Goal: Task Accomplishment & Management: Manage account settings

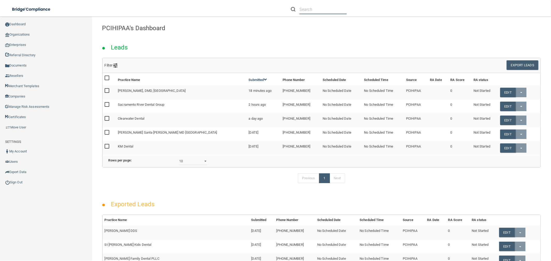
click at [308, 9] on input "text" at bounding box center [322, 10] width 47 height 10
paste input "Hilda M. Yacoub"
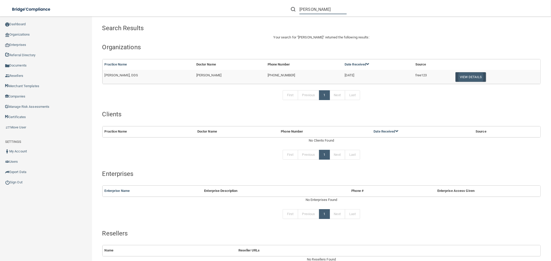
type input "Hilda M. Yacoub"
click at [469, 74] on button "View Details" at bounding box center [470, 77] width 30 height 10
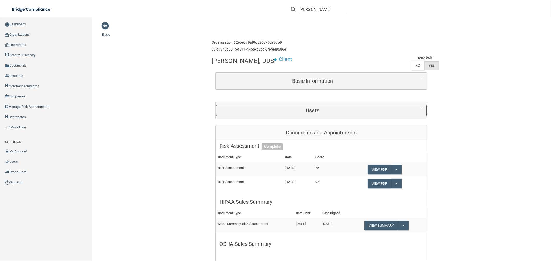
click at [315, 109] on h5 "Users" at bounding box center [313, 111] width 186 height 6
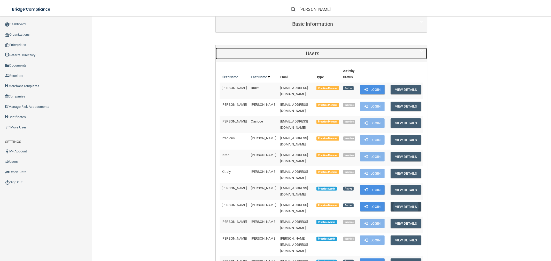
scroll to position [57, 0]
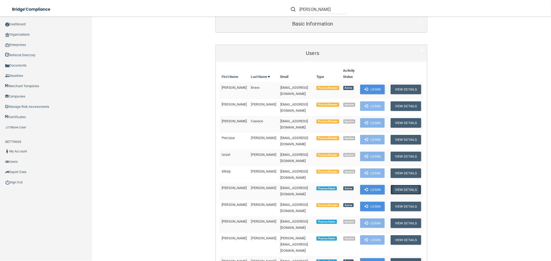
click at [405, 185] on button "View Details" at bounding box center [405, 190] width 30 height 10
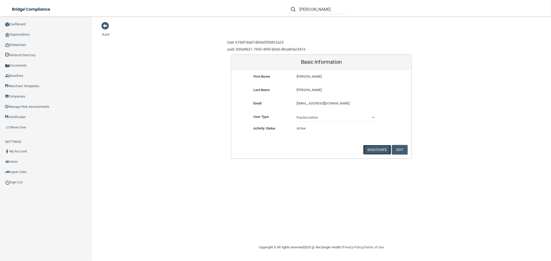
click at [382, 148] on button "Deactivate" at bounding box center [377, 150] width 28 height 10
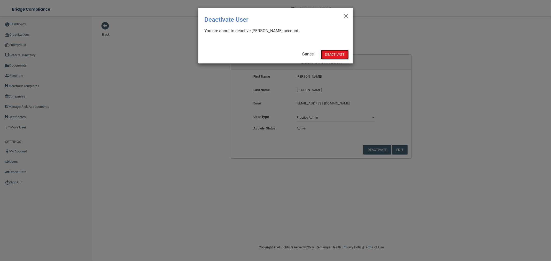
click at [336, 52] on button "Deactivate" at bounding box center [335, 55] width 28 height 10
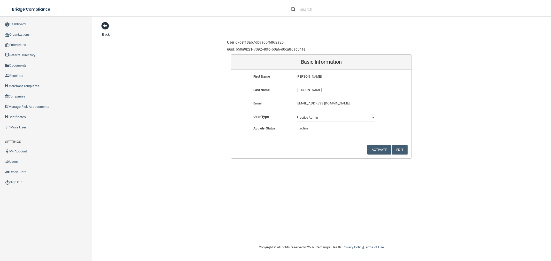
click at [106, 26] on span at bounding box center [105, 26] width 8 height 8
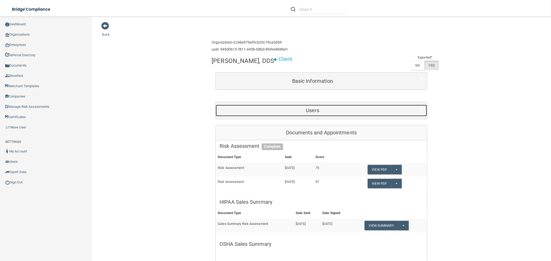
click at [314, 109] on h5 "Users" at bounding box center [313, 111] width 186 height 6
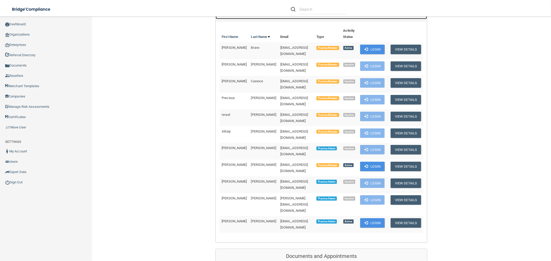
scroll to position [115, 0]
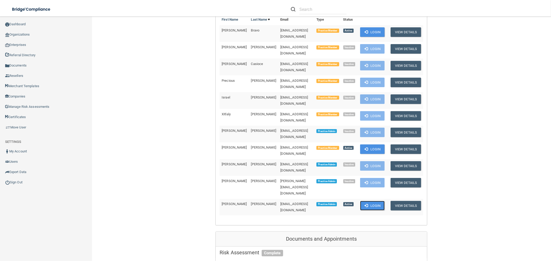
click at [374, 201] on button "Login" at bounding box center [372, 206] width 25 height 10
drag, startPoint x: 250, startPoint y: 112, endPoint x: 218, endPoint y: 113, distance: 32.3
click at [220, 126] on tr "Leah Reeder leahreeder5@gmail.com Practice Admin Inactive Login View Details" at bounding box center [322, 134] width 204 height 17
copy tr "Leah Reeder"
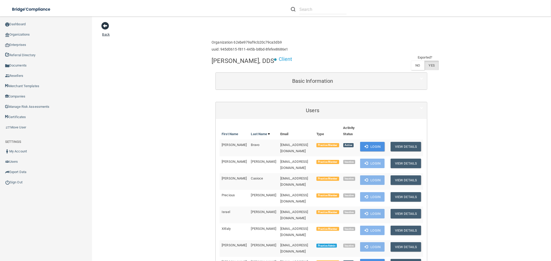
click at [105, 22] on span at bounding box center [105, 26] width 8 height 8
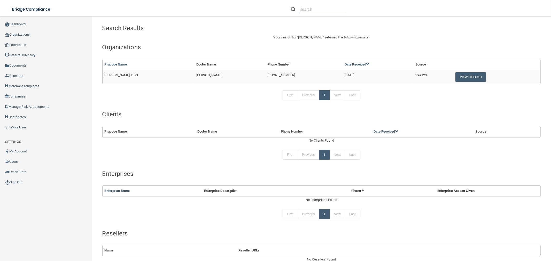
click at [309, 7] on input "text" at bounding box center [322, 10] width 47 height 10
paste input "[PERSON_NAME] Orthodontics"
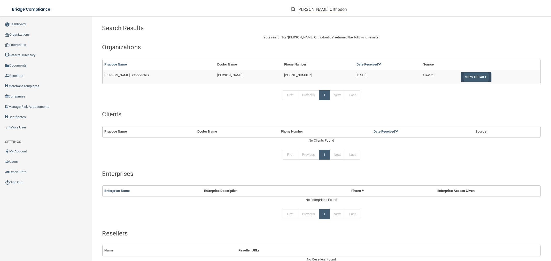
type input "[PERSON_NAME] Orthodontics"
click at [475, 75] on button "View Details" at bounding box center [476, 77] width 30 height 10
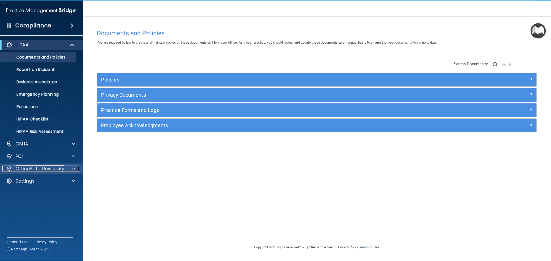
click at [73, 167] on span at bounding box center [73, 169] width 3 height 6
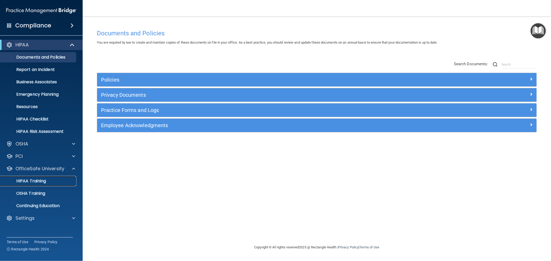
click at [38, 181] on p "HIPAA Training" at bounding box center [24, 181] width 43 height 5
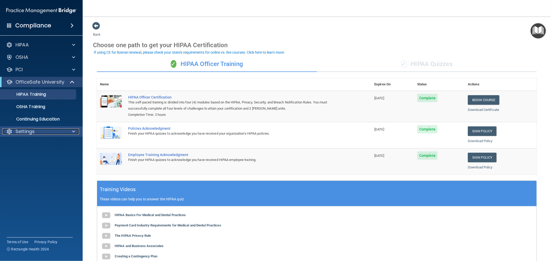
click at [69, 131] on div at bounding box center [72, 132] width 13 height 6
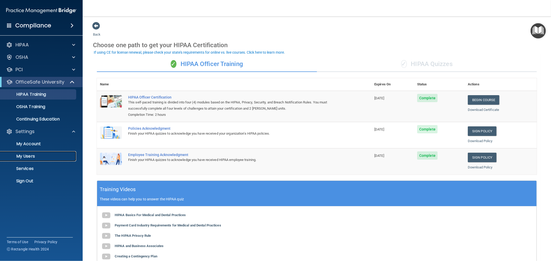
click at [32, 157] on p "My Users" at bounding box center [38, 156] width 71 height 5
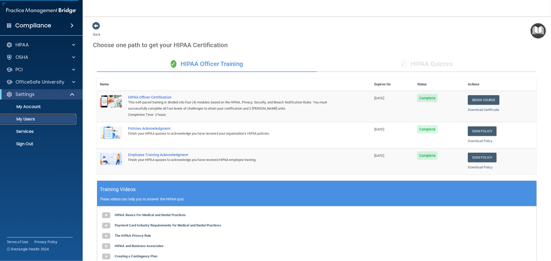
select select "20"
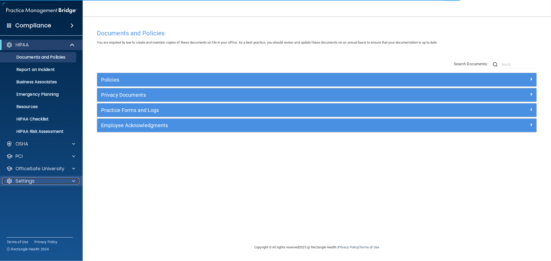
click at [74, 179] on span at bounding box center [73, 181] width 3 height 6
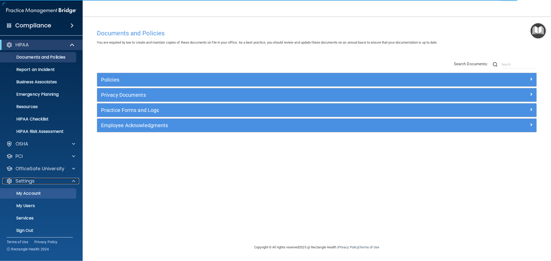
scroll to position [2, 0]
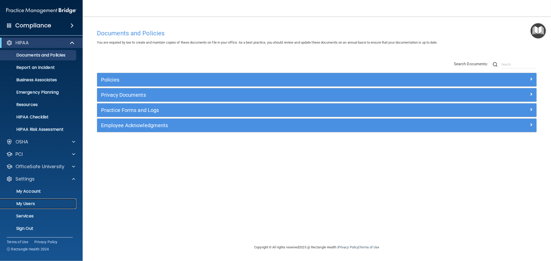
click at [27, 203] on p "My Users" at bounding box center [38, 203] width 71 height 5
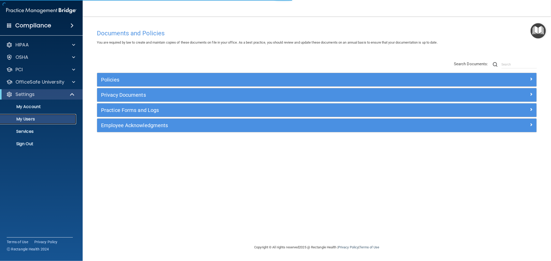
select select "20"
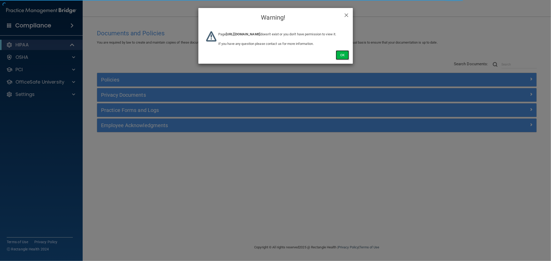
click at [341, 60] on button "Ok" at bounding box center [342, 55] width 13 height 10
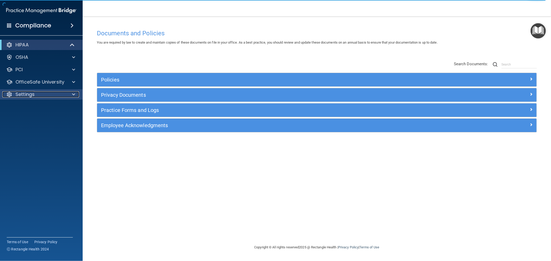
click at [73, 91] on span at bounding box center [73, 94] width 3 height 6
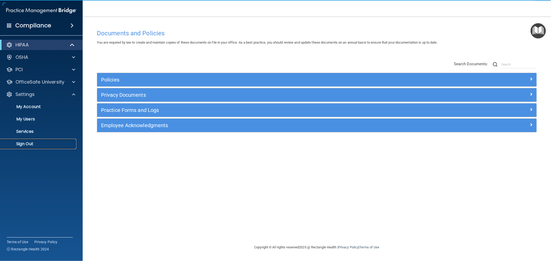
click at [25, 144] on p "Sign Out" at bounding box center [38, 144] width 71 height 5
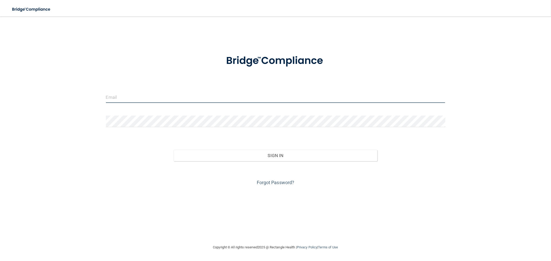
type input "swhite@rectanglehealth.com"
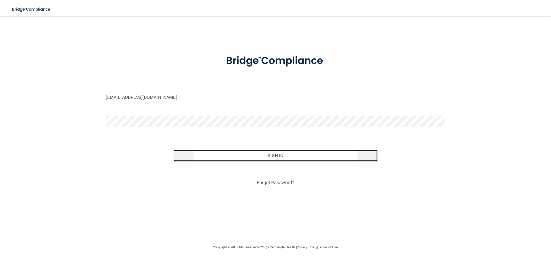
click at [259, 157] on button "Sign In" at bounding box center [276, 155] width 204 height 11
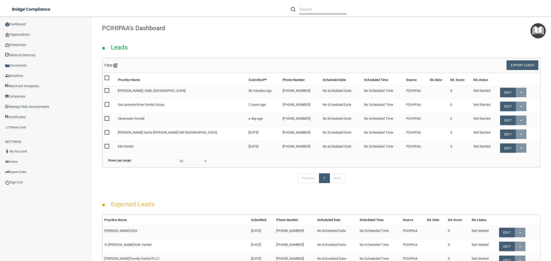
click at [308, 8] on input "text" at bounding box center [322, 10] width 47 height 10
paste input "[PERSON_NAME] Orthodontics"
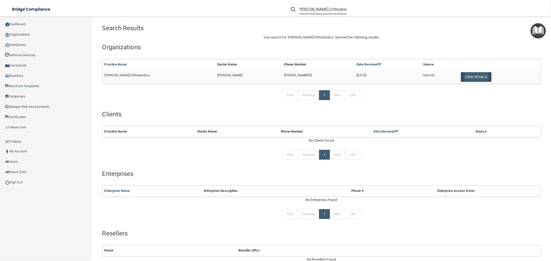
type input "[PERSON_NAME] Orthodontics"
click at [480, 75] on button "View Details" at bounding box center [476, 77] width 30 height 10
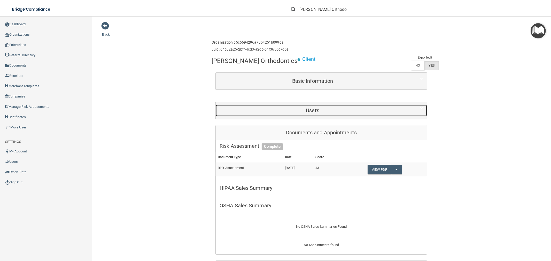
click at [311, 109] on h5 "Users" at bounding box center [313, 111] width 186 height 6
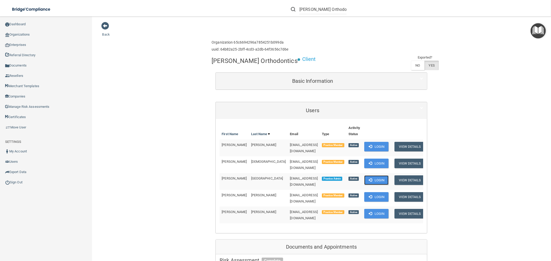
click at [375, 177] on button "Login" at bounding box center [376, 181] width 25 height 10
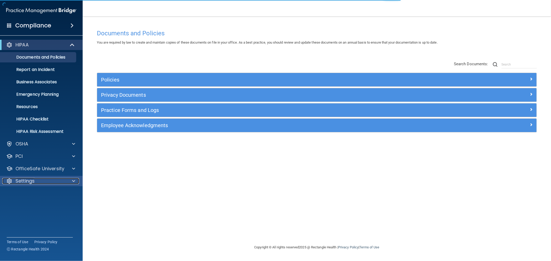
click at [74, 180] on span at bounding box center [73, 181] width 3 height 6
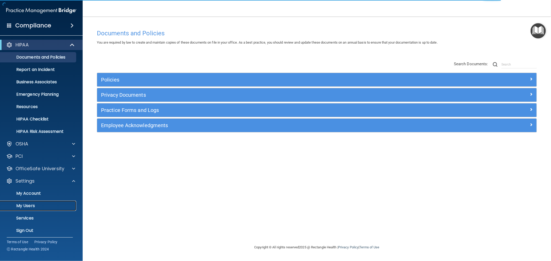
click at [31, 205] on p "My Users" at bounding box center [38, 206] width 71 height 5
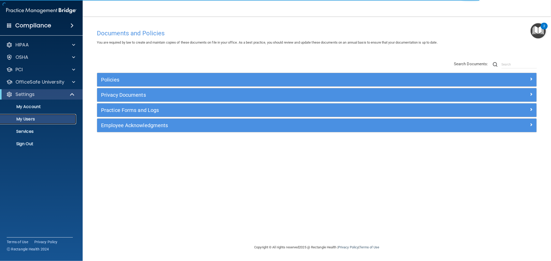
select select "20"
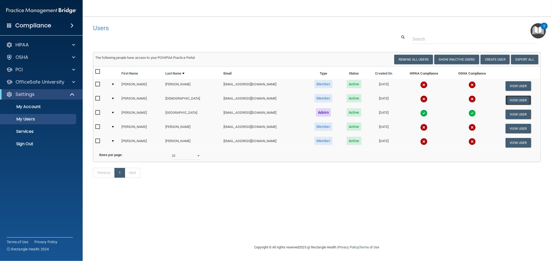
click at [519, 101] on button "View User" at bounding box center [518, 101] width 26 height 10
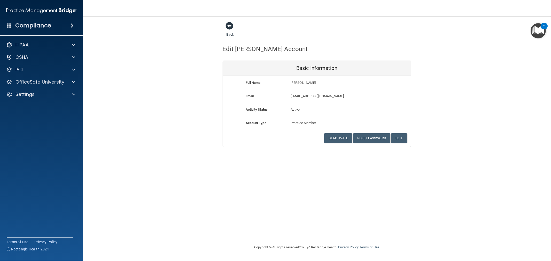
click at [229, 24] on span at bounding box center [230, 26] width 8 height 8
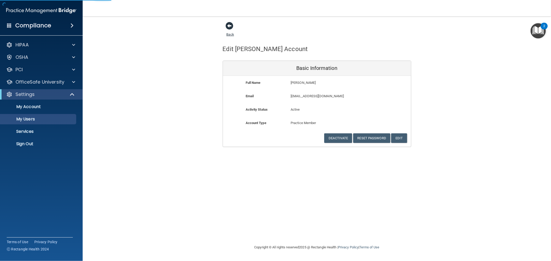
select select "20"
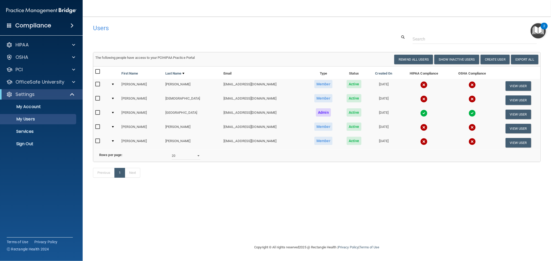
click at [420, 113] on img at bounding box center [423, 113] width 7 height 7
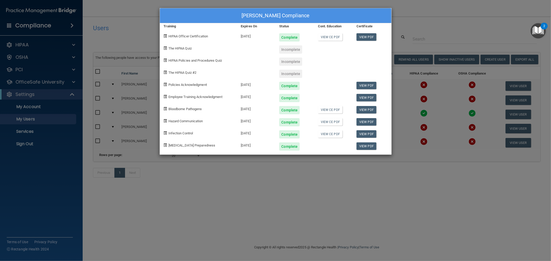
click at [428, 14] on div "Geoffrey Halberstadt's Compliance Training Expires On Status Cont. Education Ce…" at bounding box center [275, 130] width 551 height 261
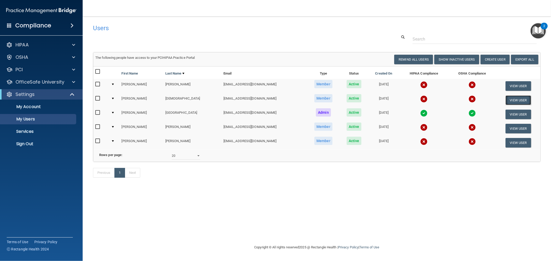
click at [512, 97] on button "View User" at bounding box center [518, 101] width 26 height 10
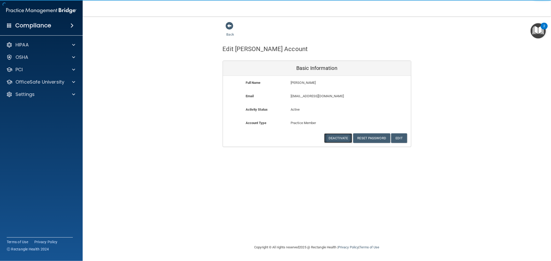
click at [340, 138] on button "Deactivate" at bounding box center [338, 139] width 28 height 10
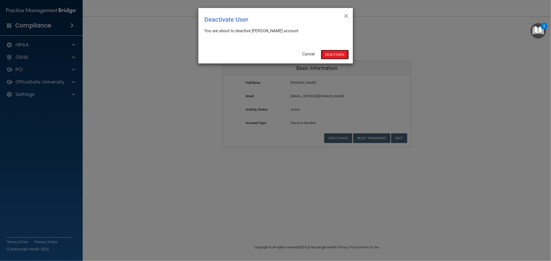
click at [333, 53] on button "Deactivate" at bounding box center [335, 55] width 28 height 10
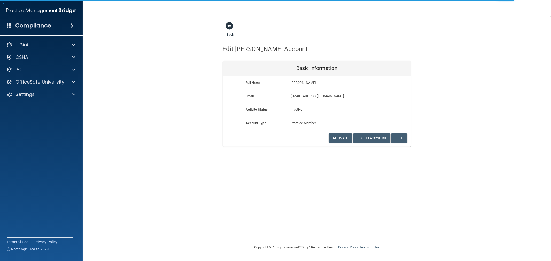
click at [230, 24] on span at bounding box center [230, 26] width 8 height 8
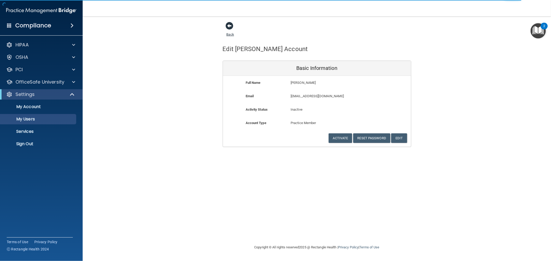
select select "20"
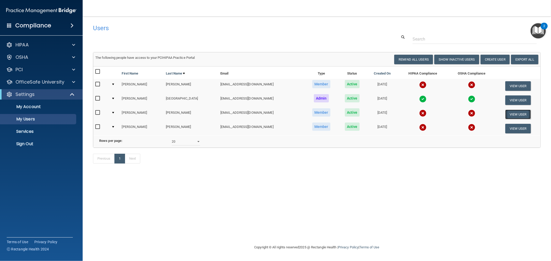
click at [514, 114] on button "View User" at bounding box center [518, 115] width 26 height 10
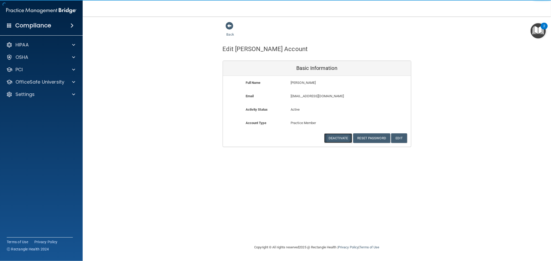
click at [338, 140] on button "Deactivate" at bounding box center [338, 139] width 28 height 10
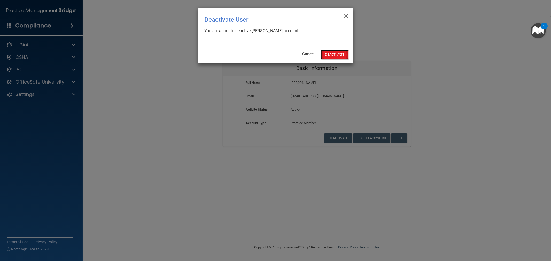
click at [333, 54] on button "Deactivate" at bounding box center [335, 55] width 28 height 10
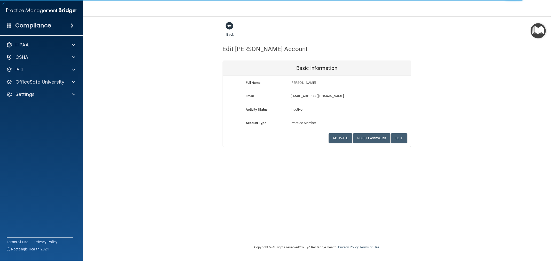
click at [230, 25] on span at bounding box center [230, 26] width 8 height 8
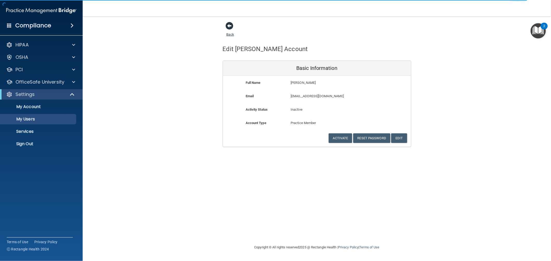
select select "20"
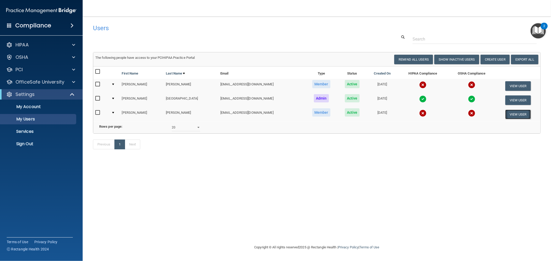
click at [513, 113] on button "View User" at bounding box center [518, 115] width 26 height 10
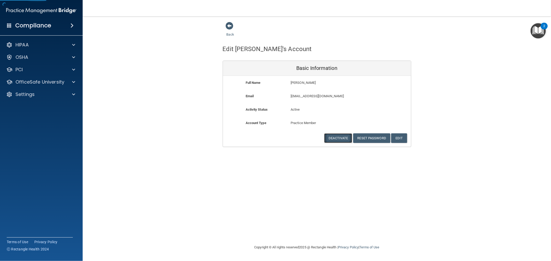
click at [343, 136] on button "Deactivate" at bounding box center [338, 139] width 28 height 10
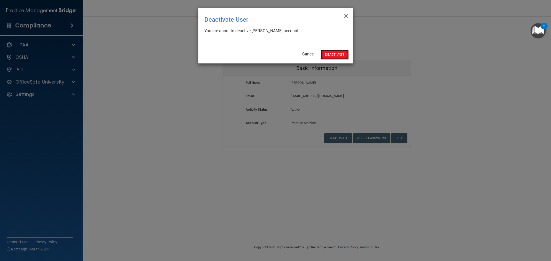
click at [331, 55] on button "Deactivate" at bounding box center [335, 55] width 28 height 10
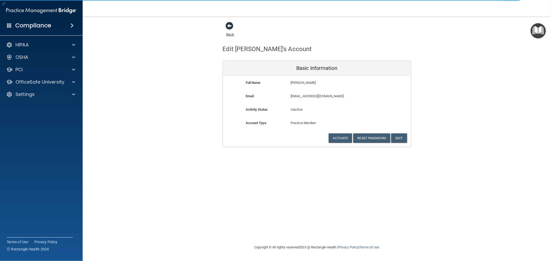
click at [227, 24] on span at bounding box center [230, 26] width 8 height 8
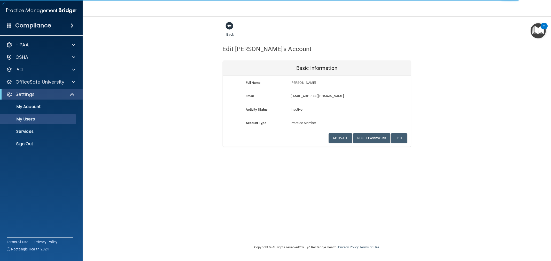
select select "20"
